Goal: Transaction & Acquisition: Purchase product/service

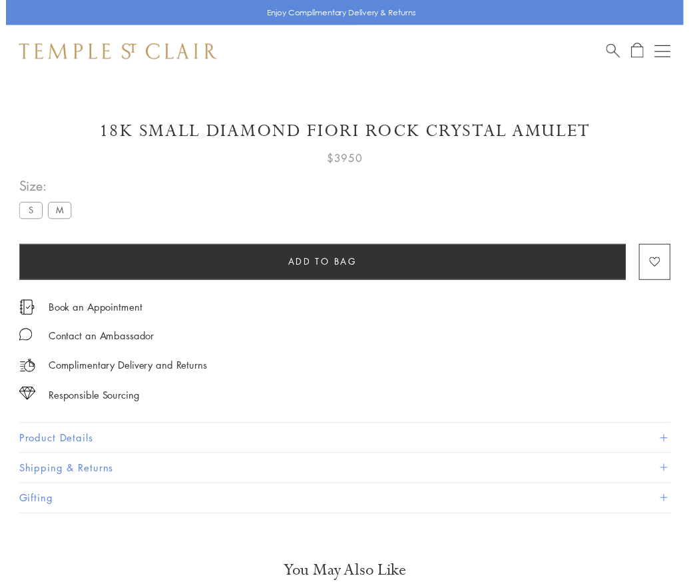
scroll to position [42, 0]
